Goal: Task Accomplishment & Management: Manage account settings

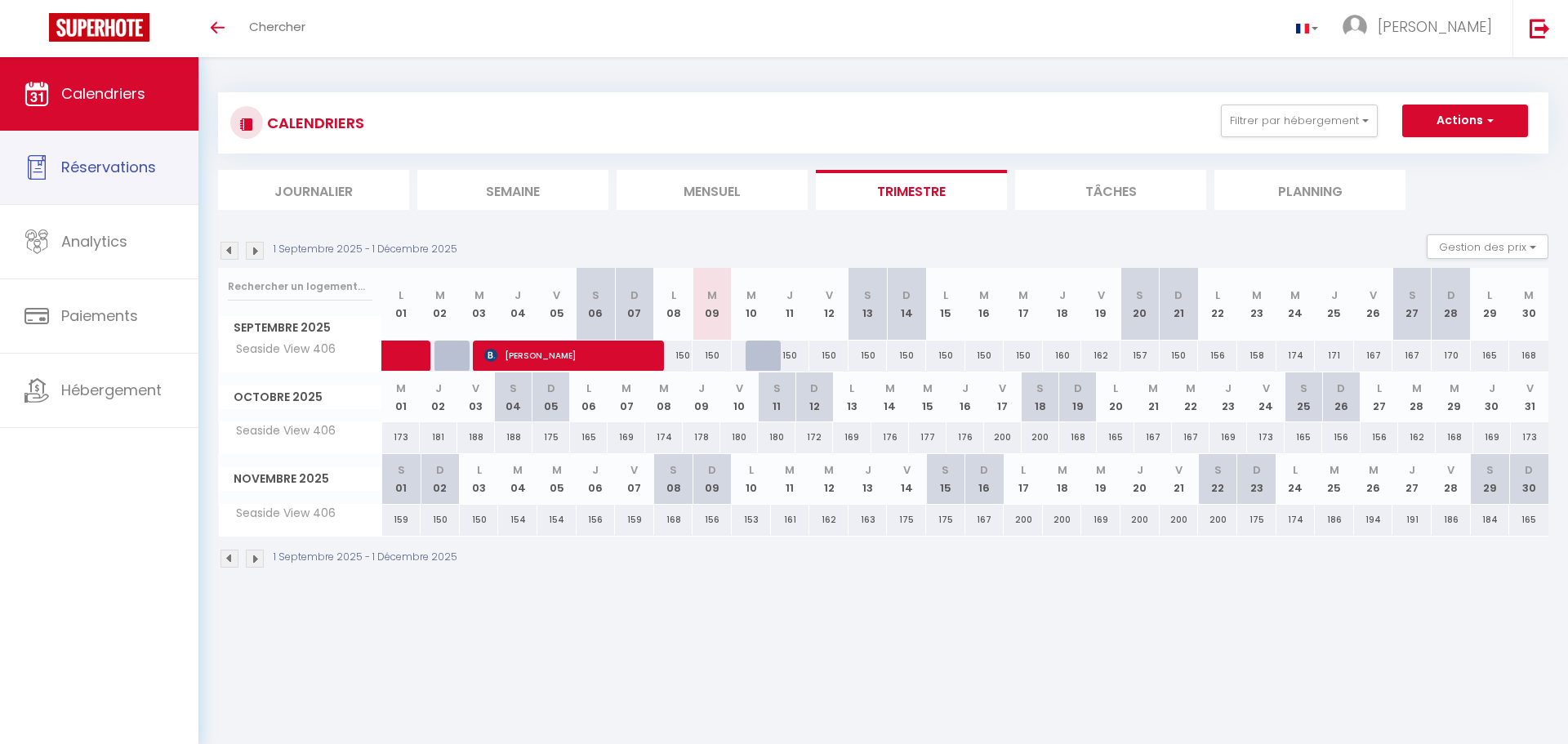
select select
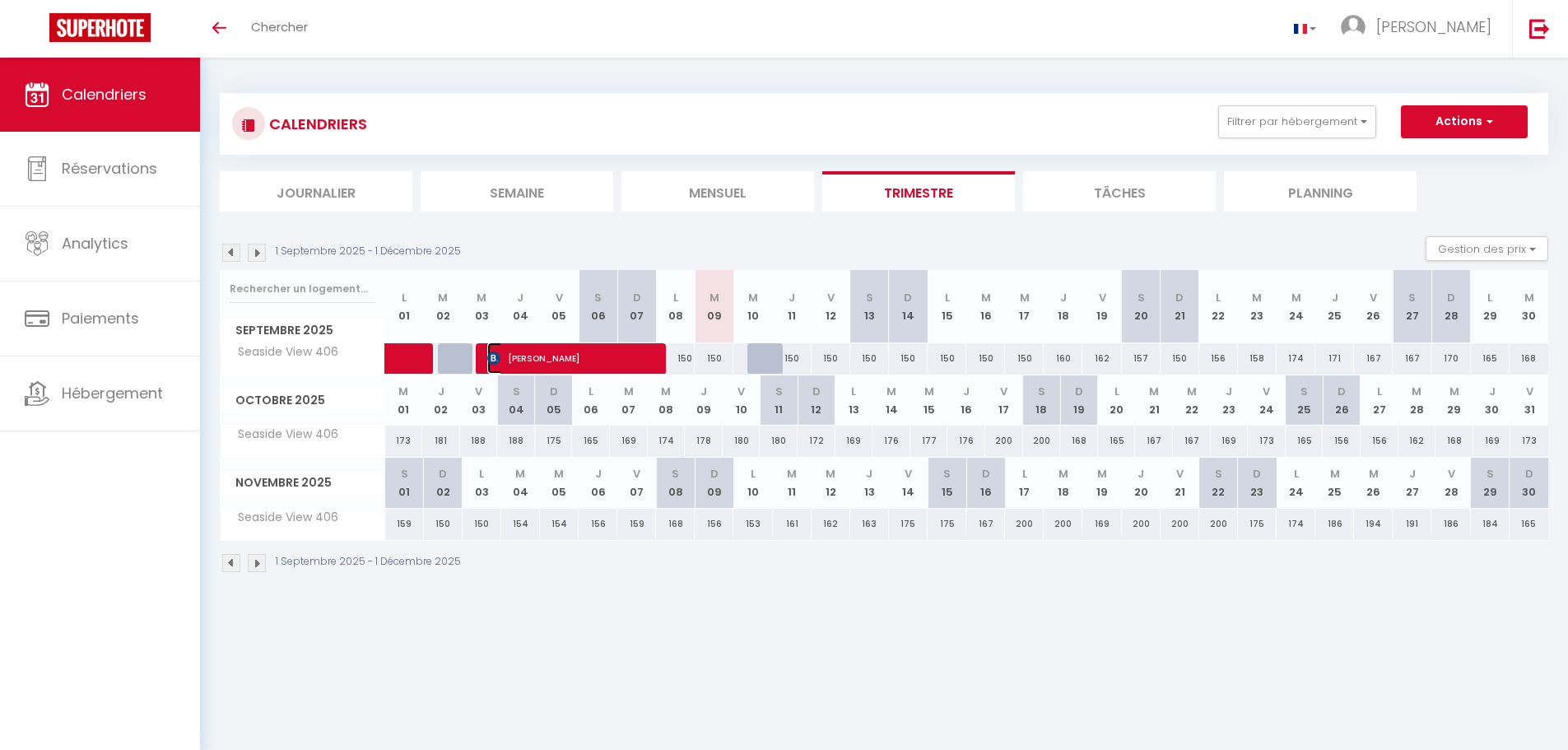
click at [564, 363] on span "[PERSON_NAME]" at bounding box center [573, 358] width 171 height 31
select select "OK"
select select "0"
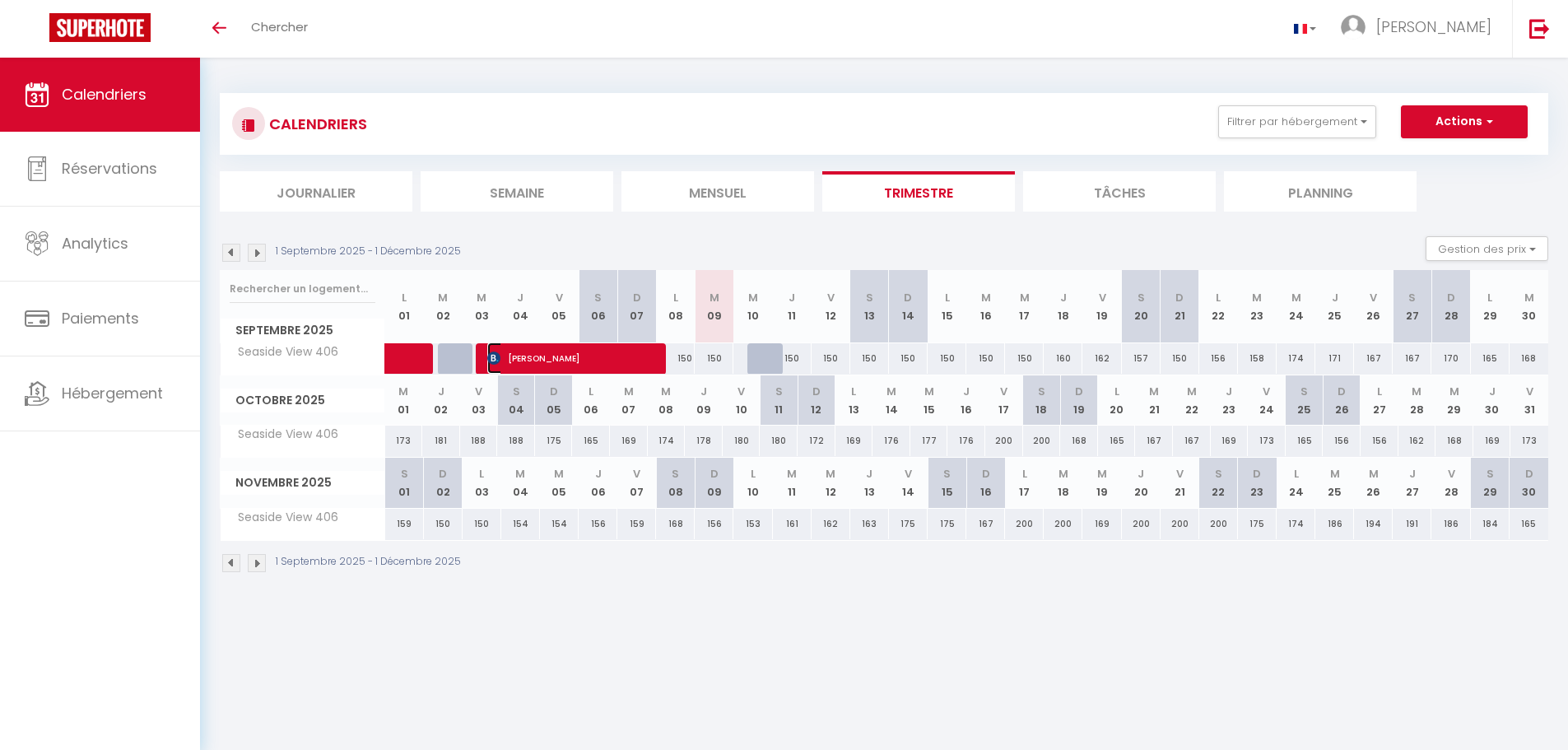
select select "1"
select select
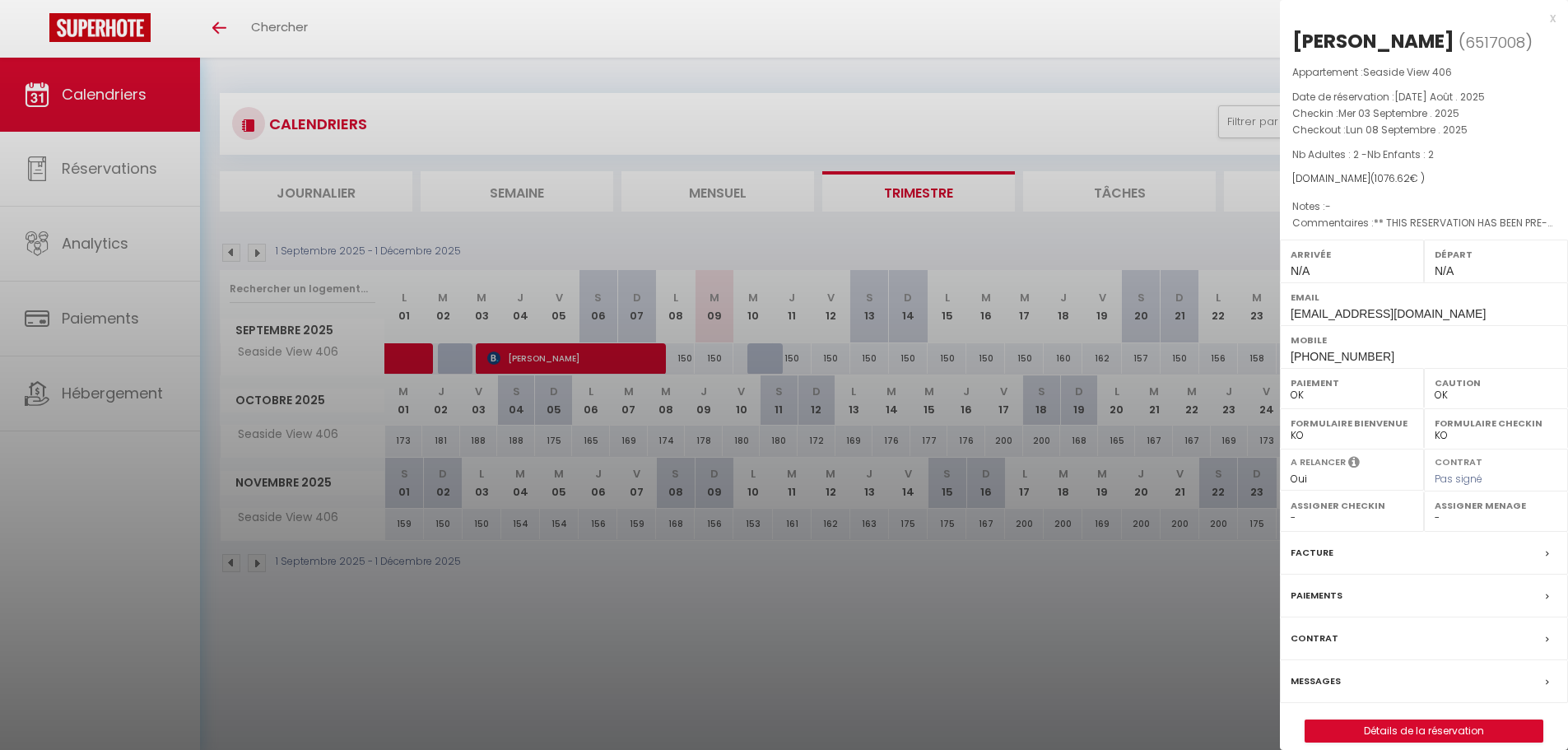
drag, startPoint x: 1295, startPoint y: 36, endPoint x: 1444, endPoint y: 31, distance: 149.1
click at [1444, 31] on div "[PERSON_NAME]" at bounding box center [1373, 40] width 162 height 26
copy div "[PERSON_NAME]"
click at [1326, 558] on label "Facture" at bounding box center [1312, 553] width 42 height 17
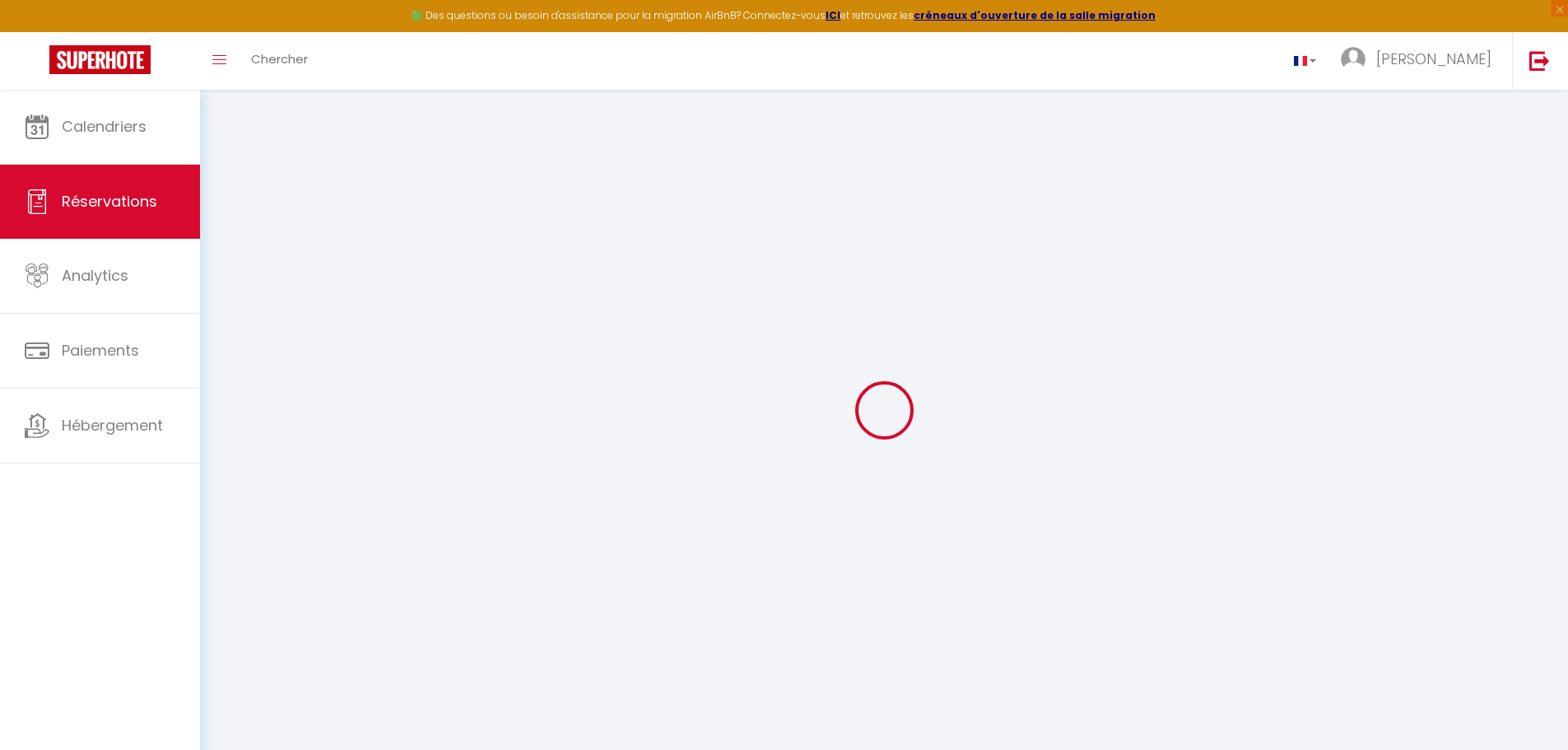
select select
checkbox input "false"
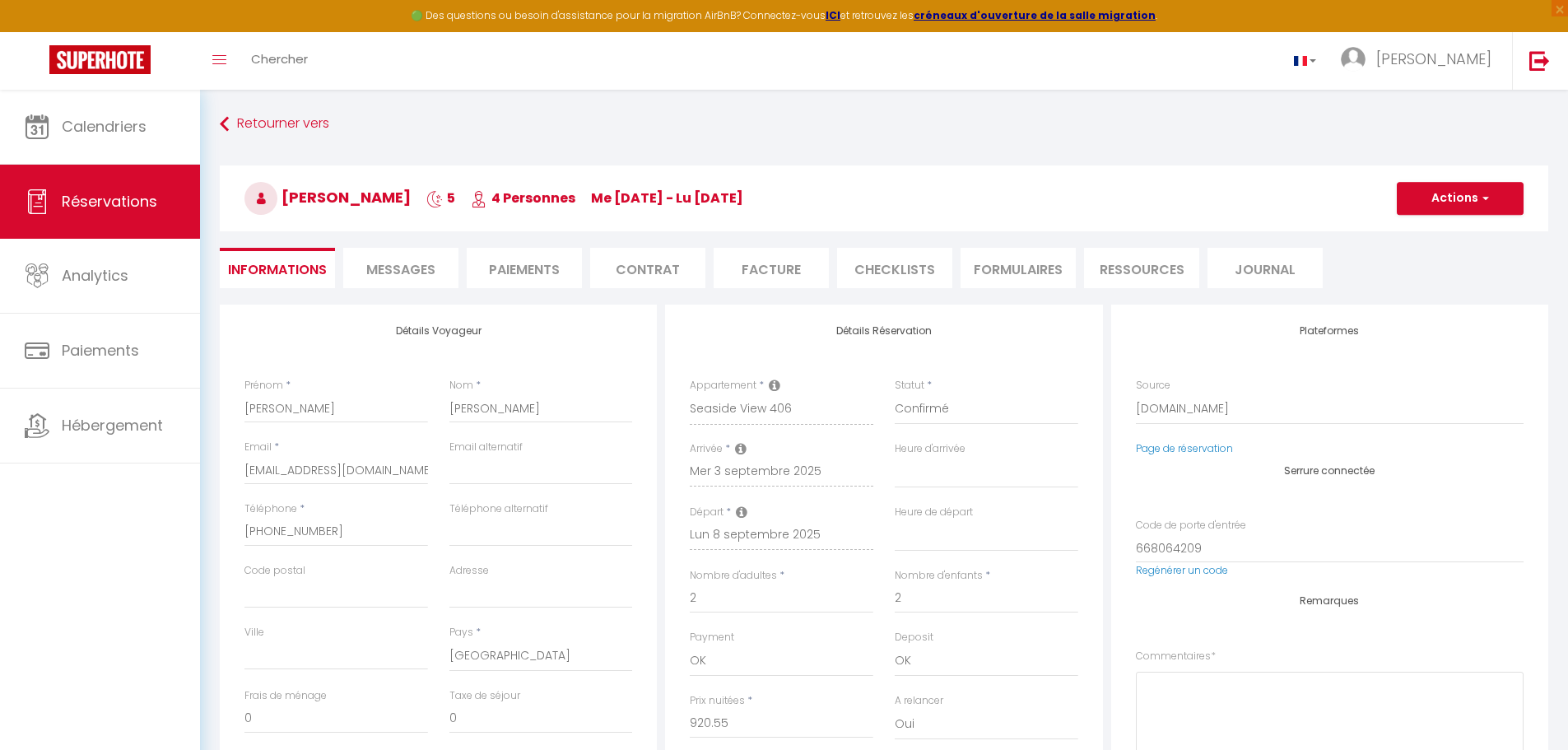
select select
checkbox input "false"
type textarea "** THIS RESERVATION HAS BEEN PRE-PAID ** BOOKING NOTE : Payment charge is EUR 1…"
